Goal: Find contact information: Find contact information

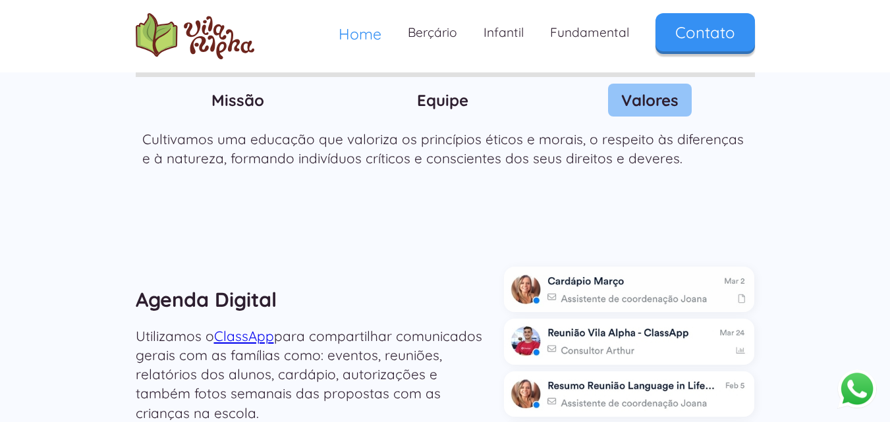
scroll to position [1648, 0]
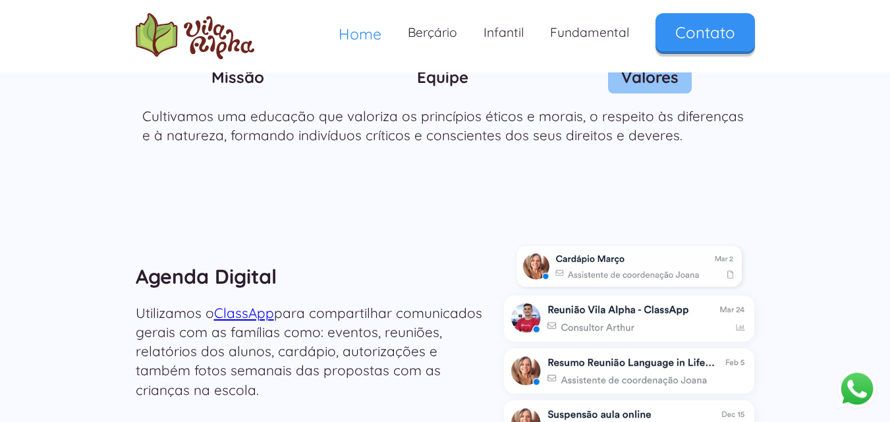
click at [587, 247] on img at bounding box center [629, 267] width 225 height 41
click at [607, 247] on img at bounding box center [629, 267] width 225 height 41
click at [703, 247] on img at bounding box center [629, 267] width 225 height 41
click at [654, 299] on img at bounding box center [629, 319] width 225 height 41
click at [712, 299] on img at bounding box center [629, 319] width 225 height 41
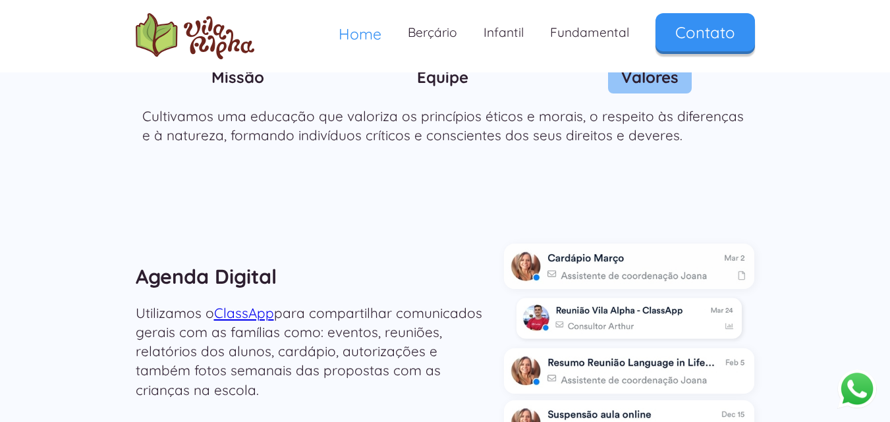
click at [712, 299] on img at bounding box center [629, 319] width 225 height 41
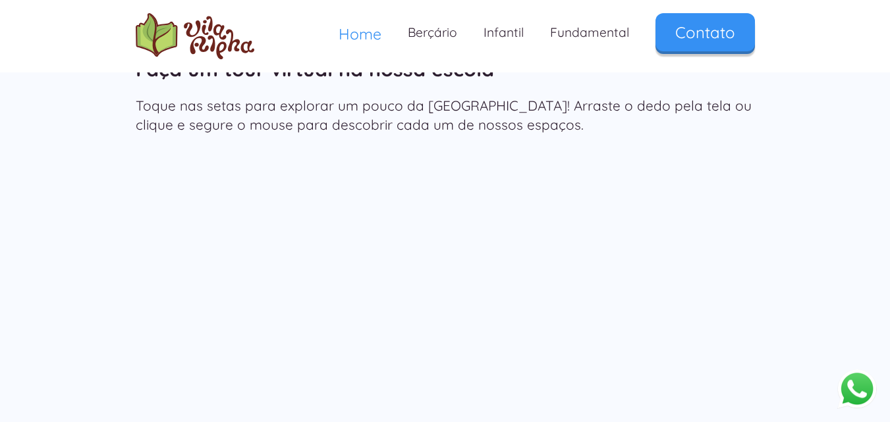
scroll to position [2175, 0]
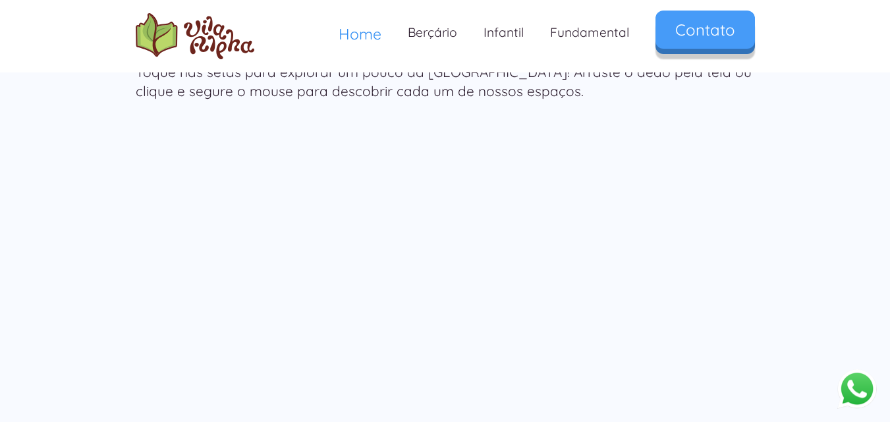
click at [697, 36] on link "Contato" at bounding box center [706, 30] width 100 height 38
